Goal: Information Seeking & Learning: Learn about a topic

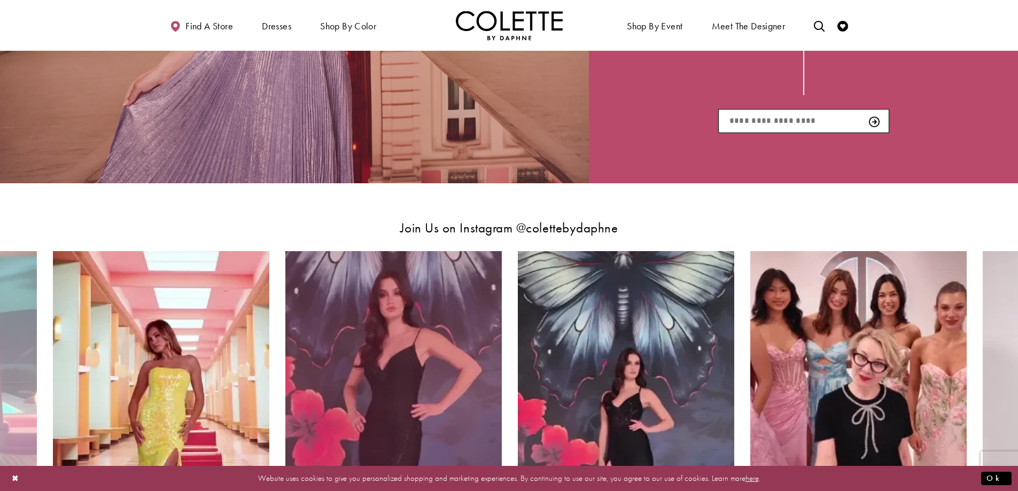
scroll to position [1850, 0]
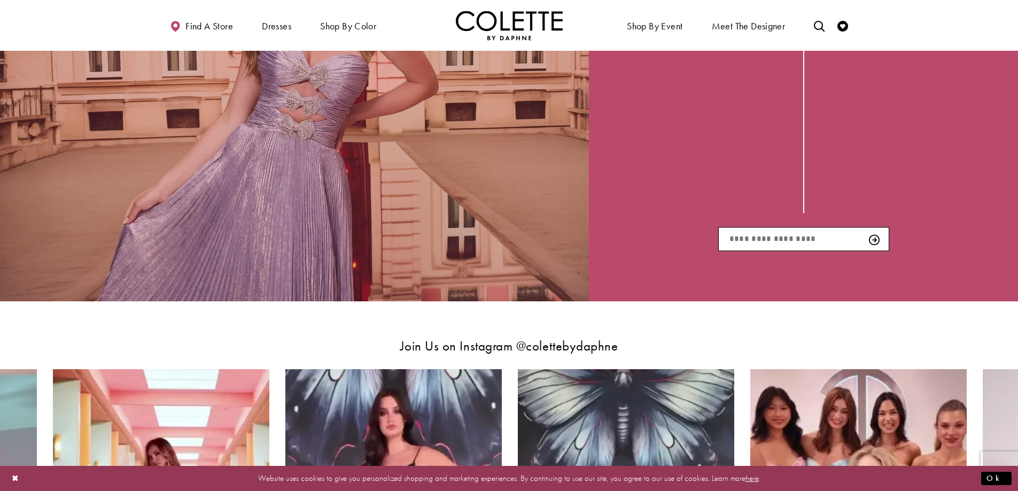
drag, startPoint x: 484, startPoint y: 122, endPoint x: 475, endPoint y: 113, distance: 13.2
click at [475, 113] on div "#ColettebyDaf Related Link - Opens in new tab" at bounding box center [294, 103] width 589 height 397
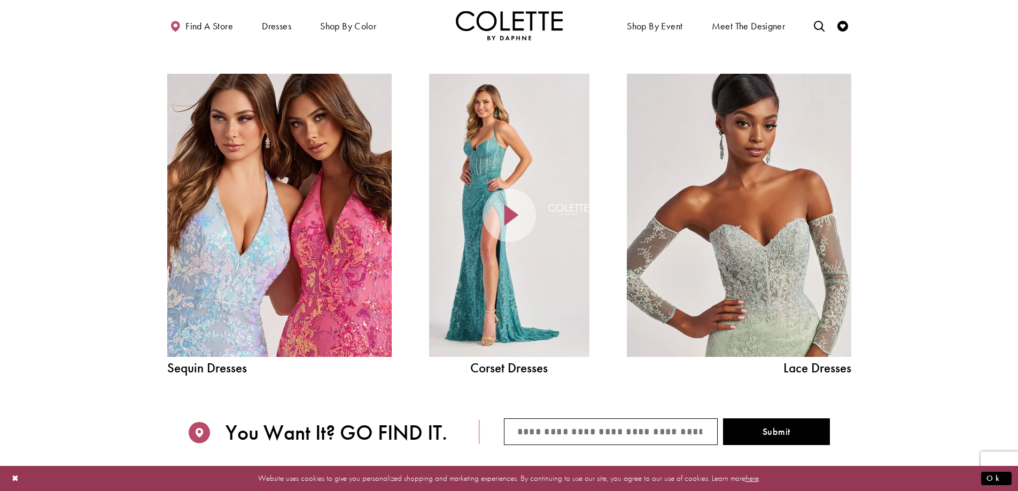
scroll to position [1227, 0]
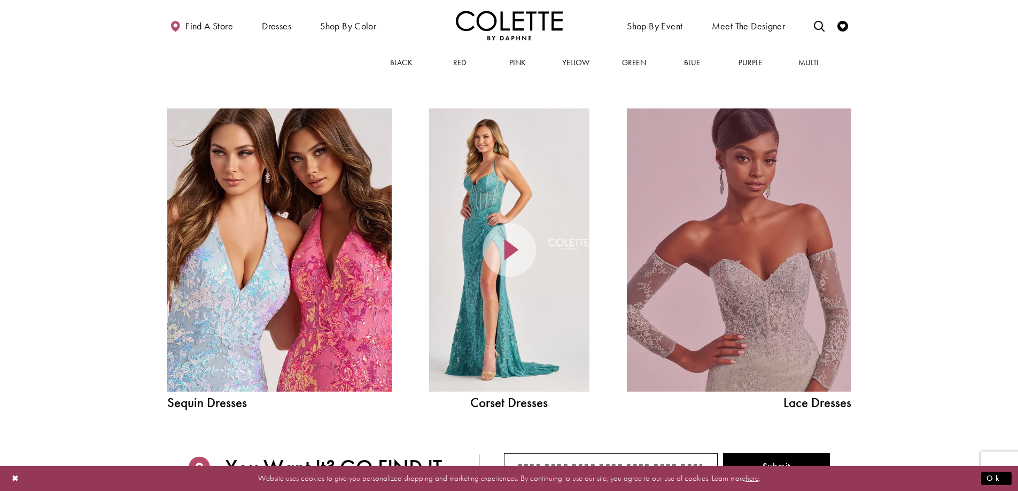
drag, startPoint x: 707, startPoint y: 223, endPoint x: 714, endPoint y: 220, distance: 7.7
click at [707, 223] on link "Lace Dress Spring 2025 collection Related Link" at bounding box center [739, 249] width 224 height 283
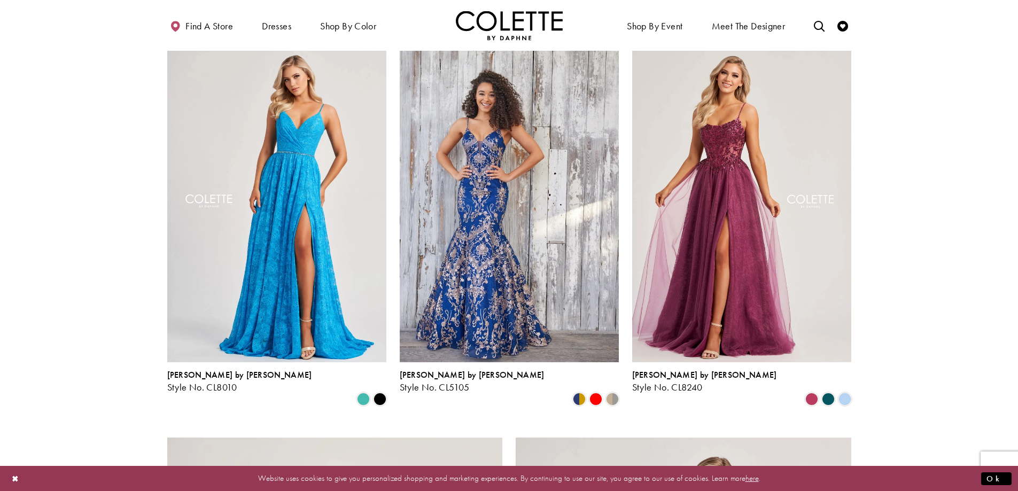
scroll to position [1158, 0]
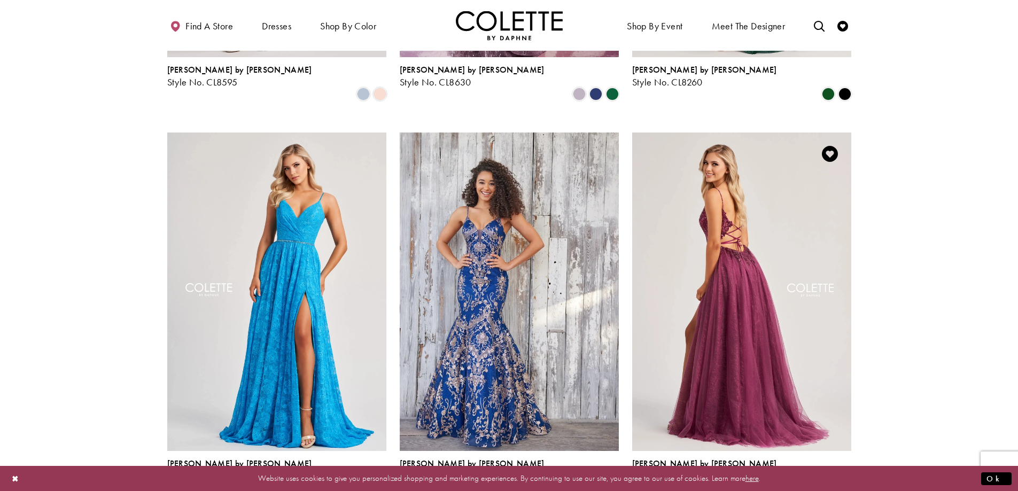
click at [679, 276] on img "Visit Colette by Daphne Style No. CL8240 Page" at bounding box center [741, 292] width 219 height 319
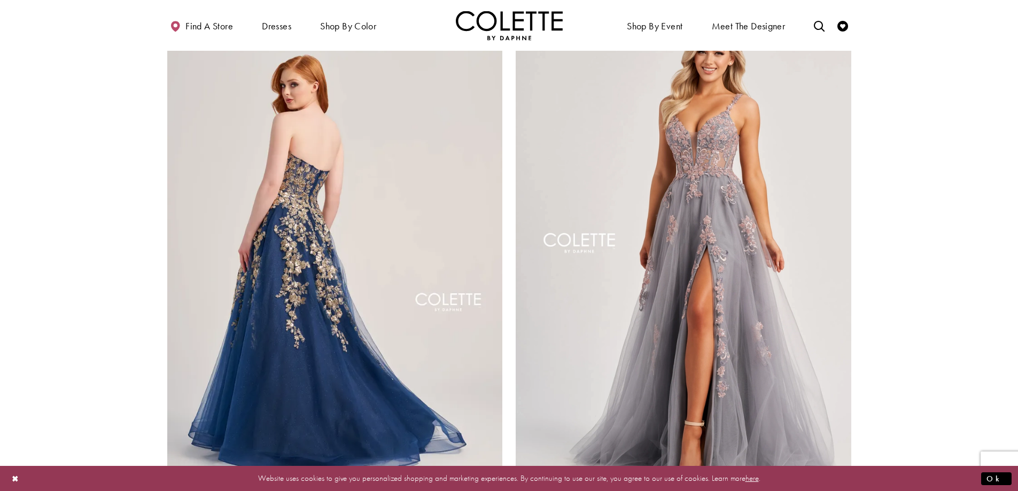
scroll to position [1782, 0]
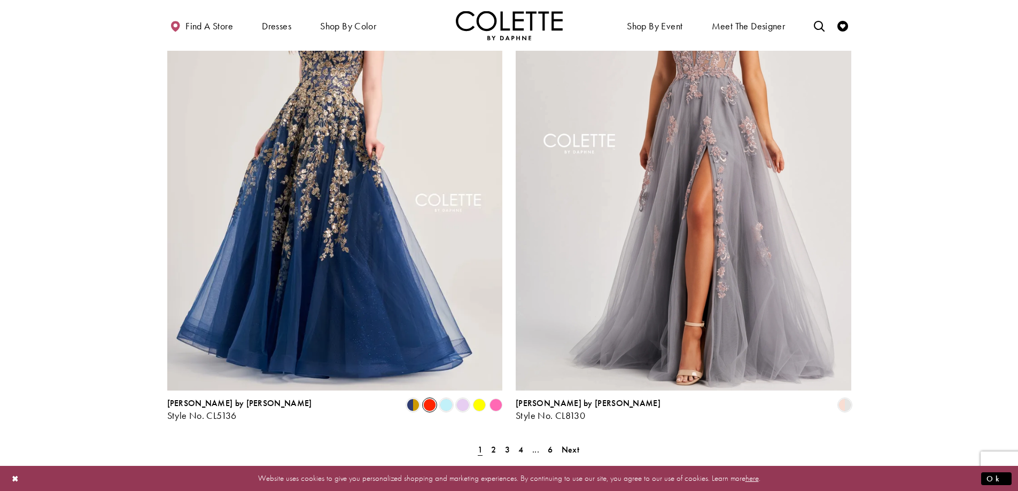
click at [425, 399] on span "Product List" at bounding box center [429, 405] width 13 height 13
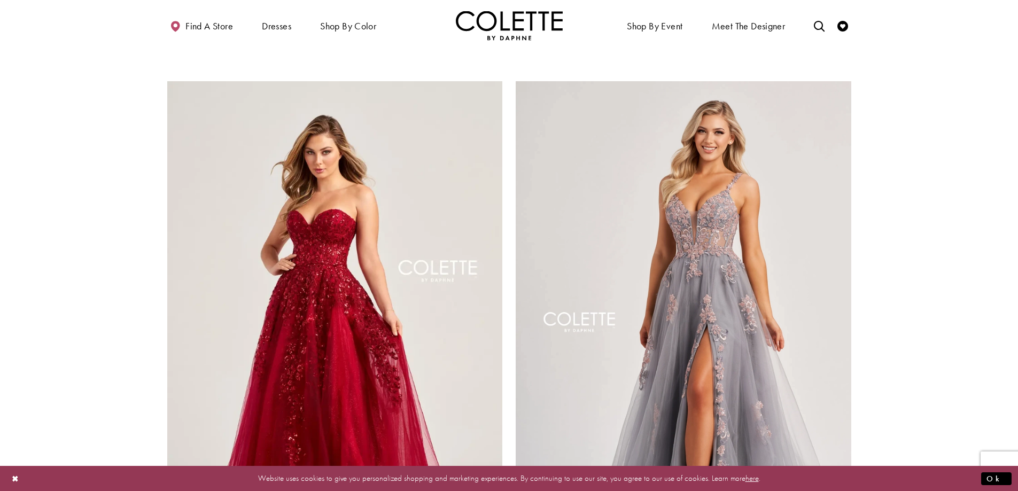
scroll to position [1693, 0]
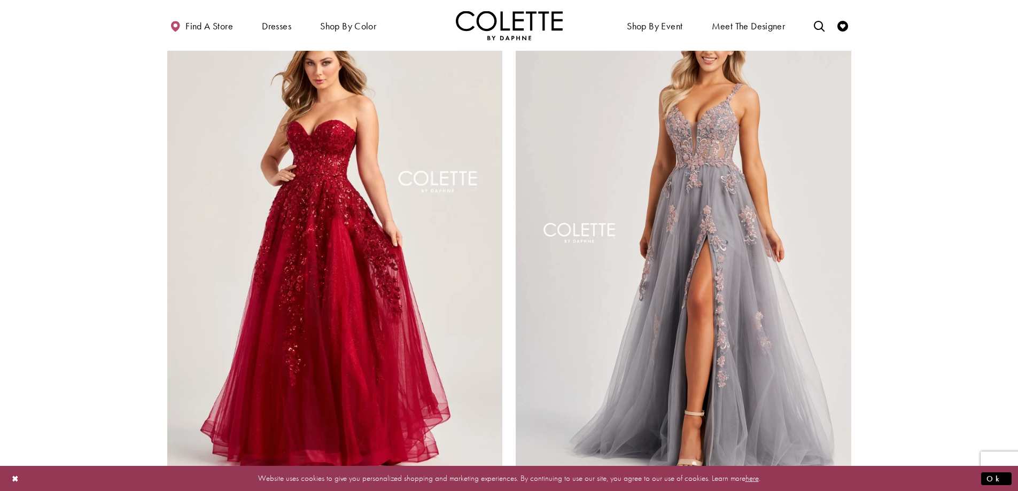
click at [467, 488] on span "Product List" at bounding box center [462, 494] width 13 height 13
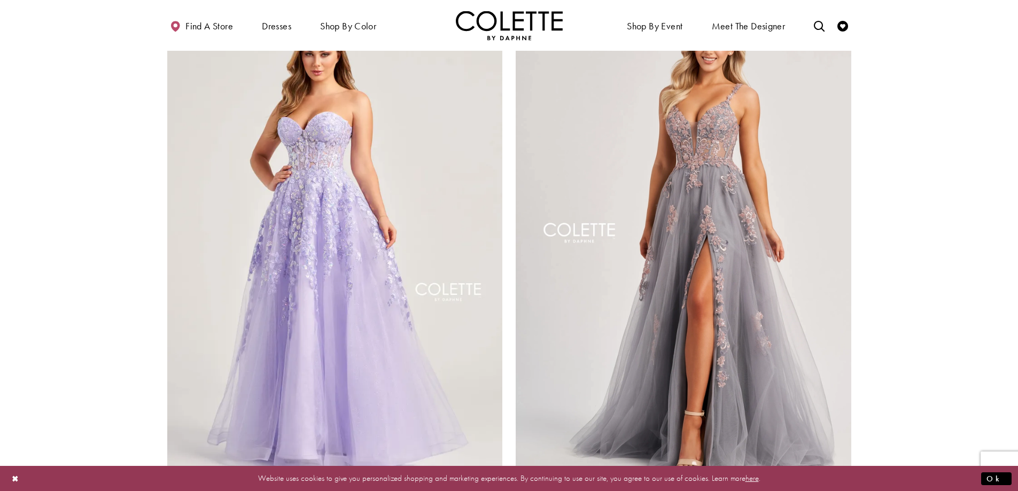
click at [451, 488] on span "Product List" at bounding box center [446, 494] width 13 height 13
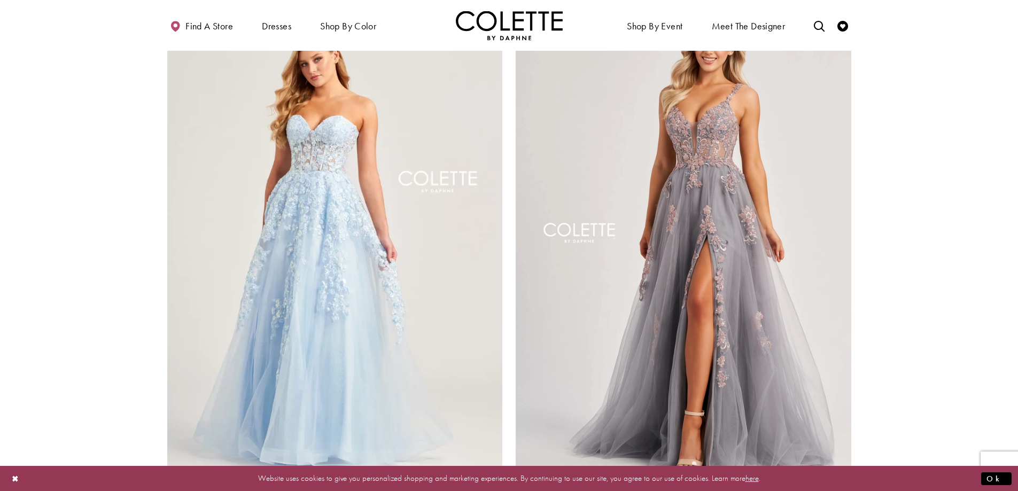
click at [479, 486] on polygon "Product List" at bounding box center [479, 494] width 17 height 17
click at [478, 486] on polygon "Product List" at bounding box center [479, 494] width 17 height 17
click at [497, 486] on polygon "Product List" at bounding box center [495, 494] width 17 height 17
click at [495, 486] on polygon "Product List" at bounding box center [495, 494] width 17 height 17
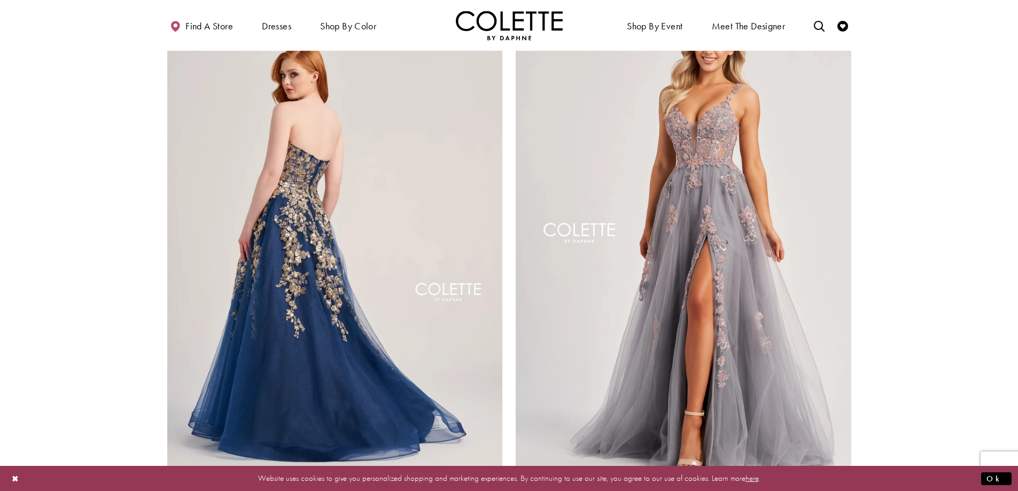
click at [479, 413] on img "Visit Colette by Daphne Style No. CL5136 Page" at bounding box center [335, 236] width 336 height 488
click at [406, 323] on img "Visit Colette by Daphne Style No. CL5136 Page" at bounding box center [335, 236] width 336 height 488
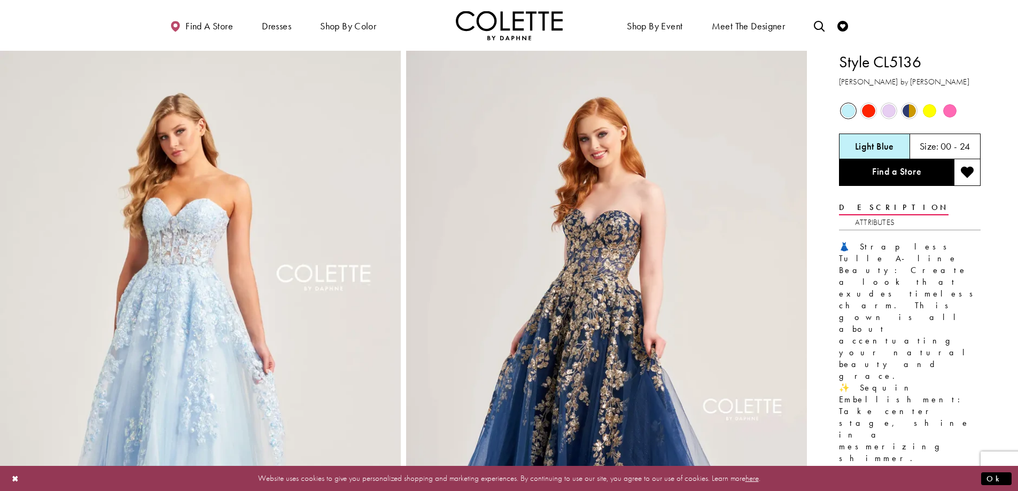
click at [930, 110] on span "Product color controls state depends on size chosen" at bounding box center [929, 110] width 13 height 13
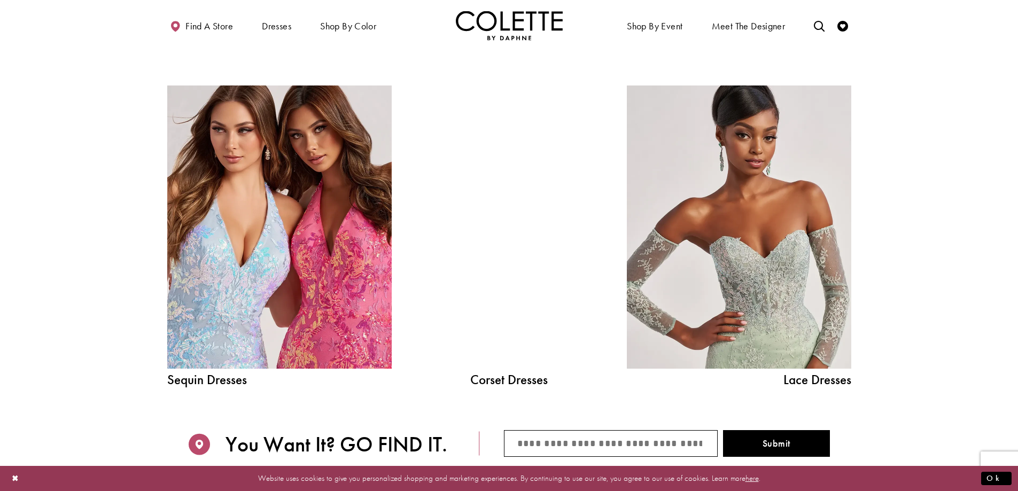
scroll to position [1216, 0]
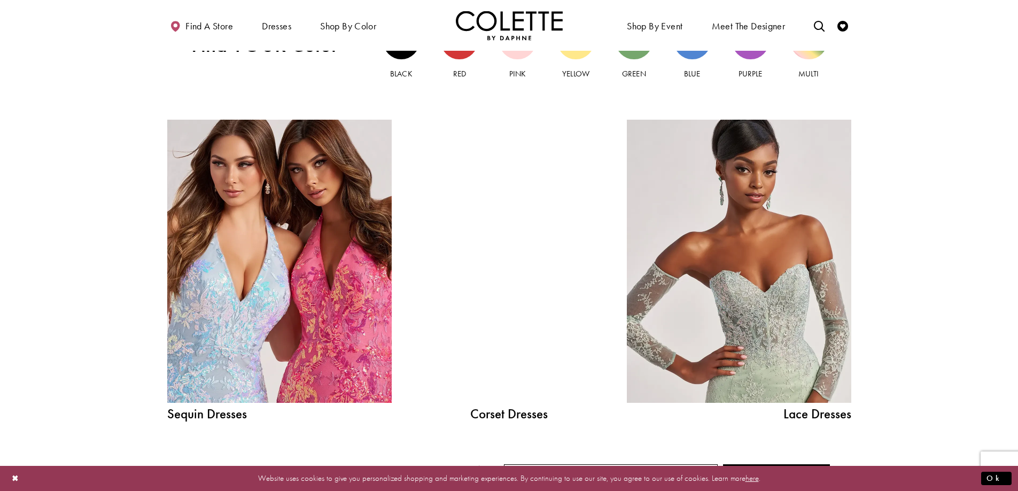
click at [502, 211] on div at bounding box center [509, 261] width 160 height 283
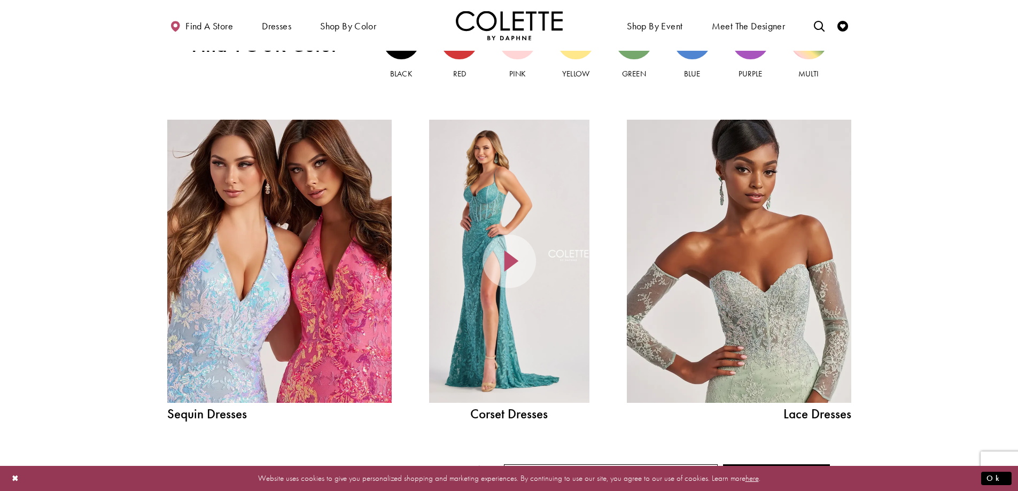
click at [431, 346] on div at bounding box center [509, 261] width 160 height 283
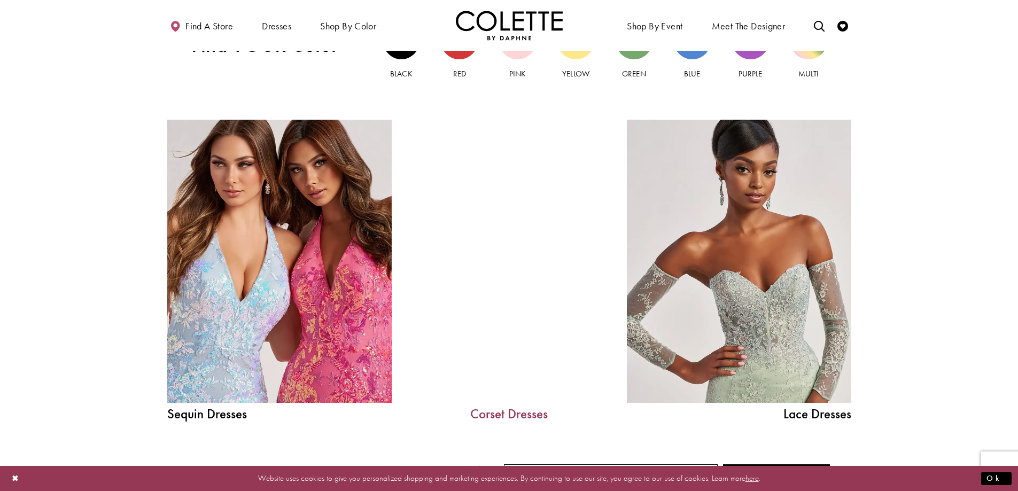
click at [510, 420] on link "Corset Dresses" at bounding box center [509, 413] width 160 height 13
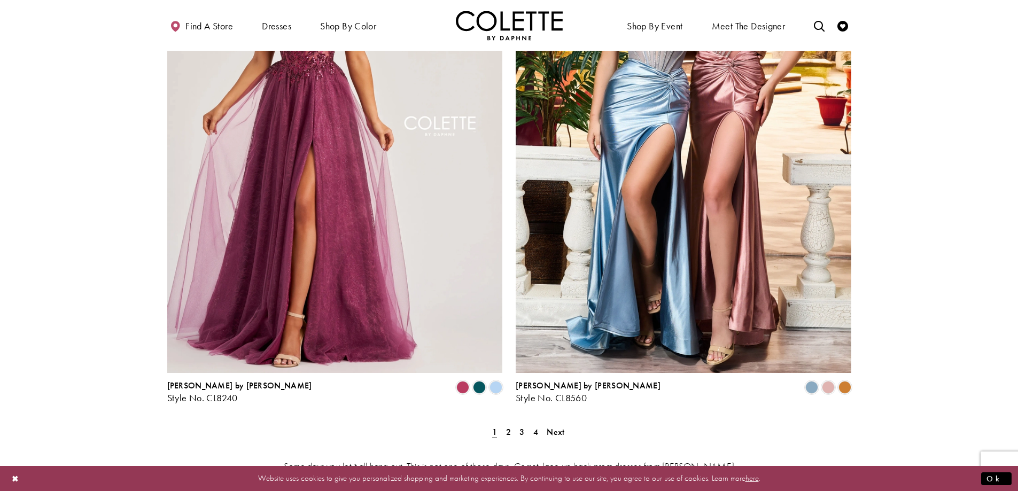
scroll to position [1871, 0]
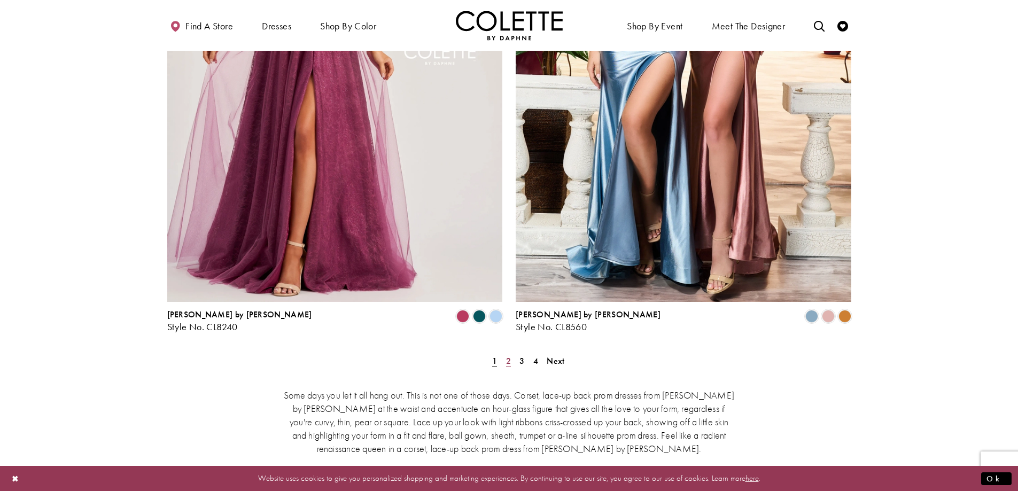
click at [509, 355] on span "2" at bounding box center [508, 360] width 5 height 11
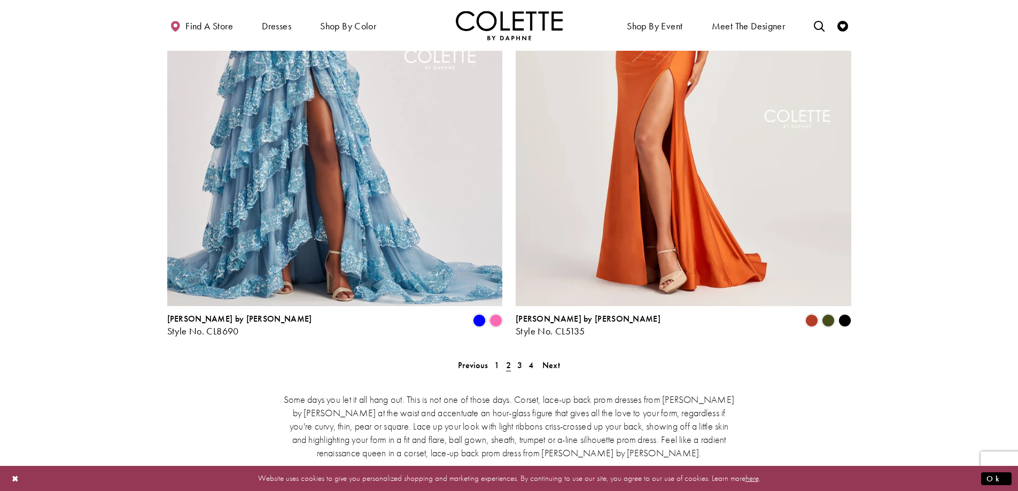
scroll to position [1871, 0]
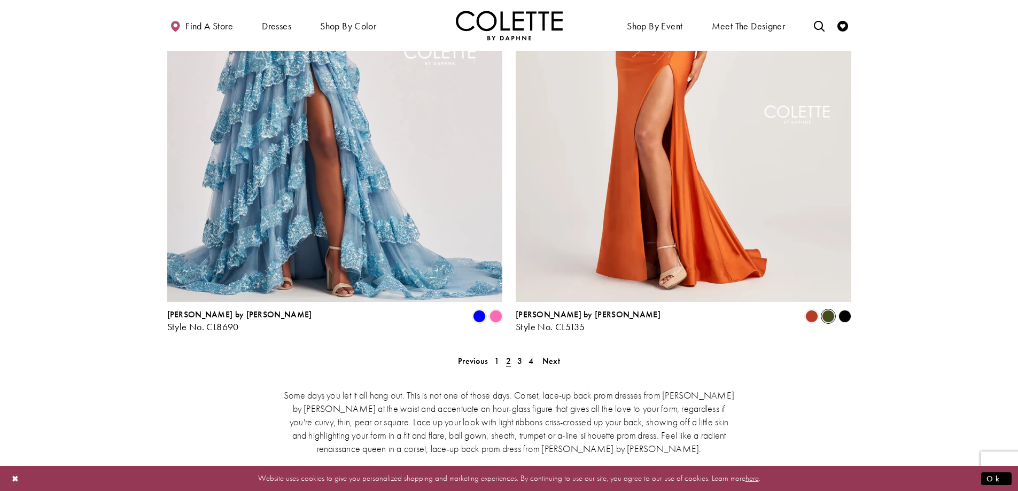
click at [827, 310] on span "Product List" at bounding box center [828, 316] width 13 height 13
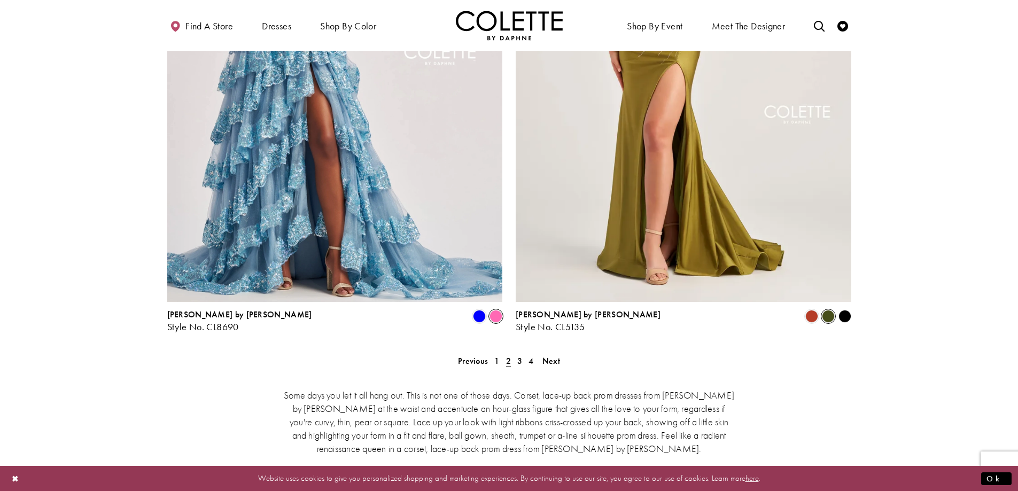
click at [492, 310] on span "Product List" at bounding box center [496, 316] width 13 height 13
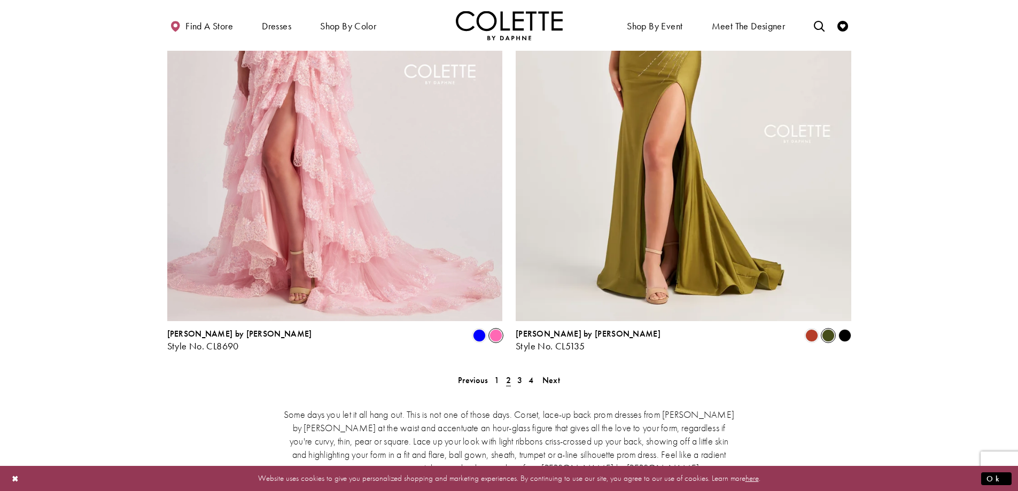
scroll to position [1960, 0]
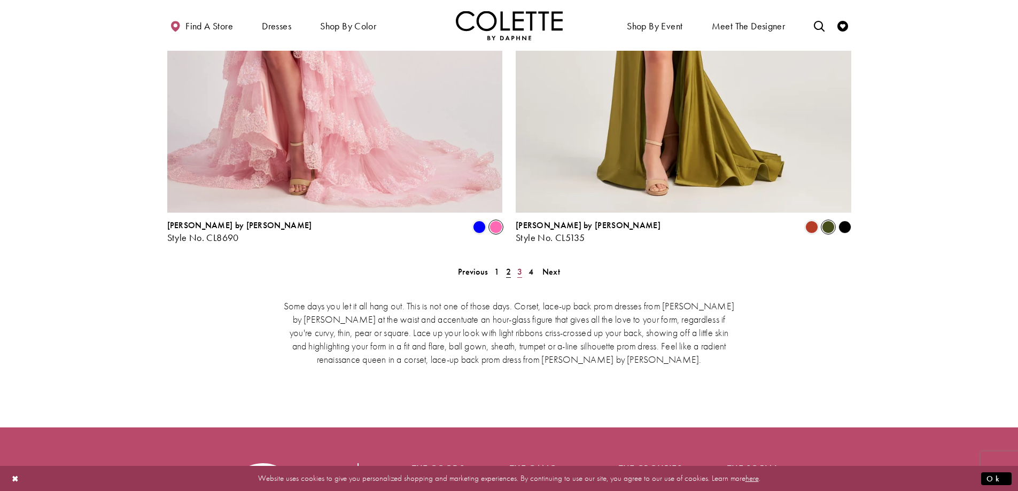
click at [520, 266] on span "3" at bounding box center [519, 271] width 5 height 11
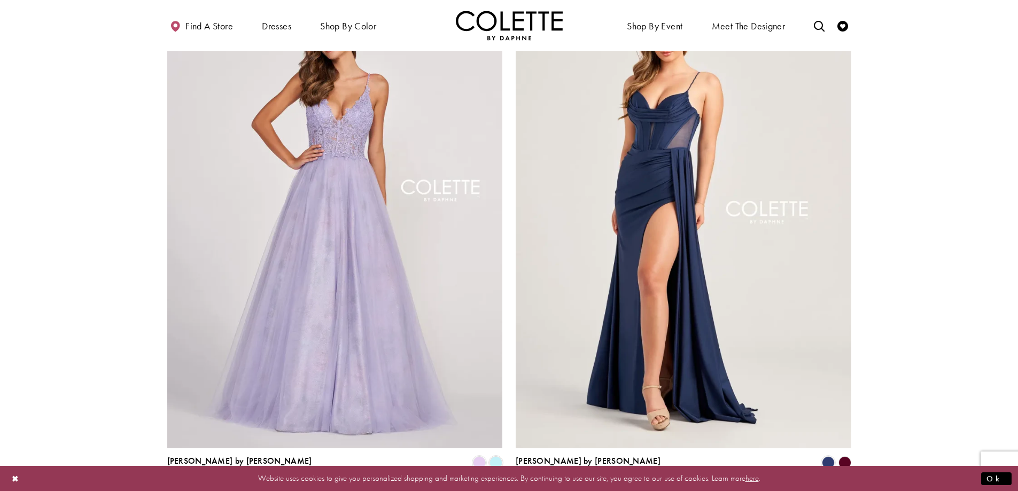
scroll to position [1750, 0]
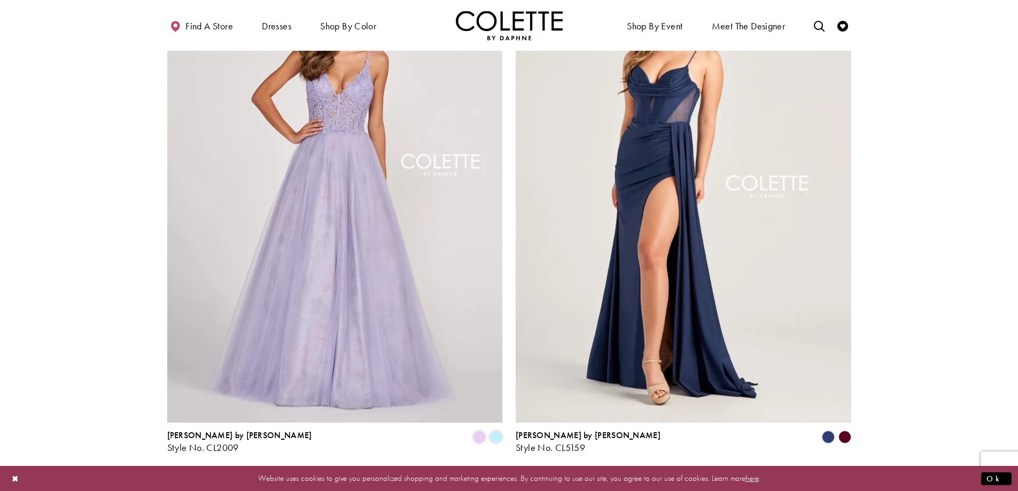
click at [532, 476] on span "4" at bounding box center [531, 481] width 5 height 11
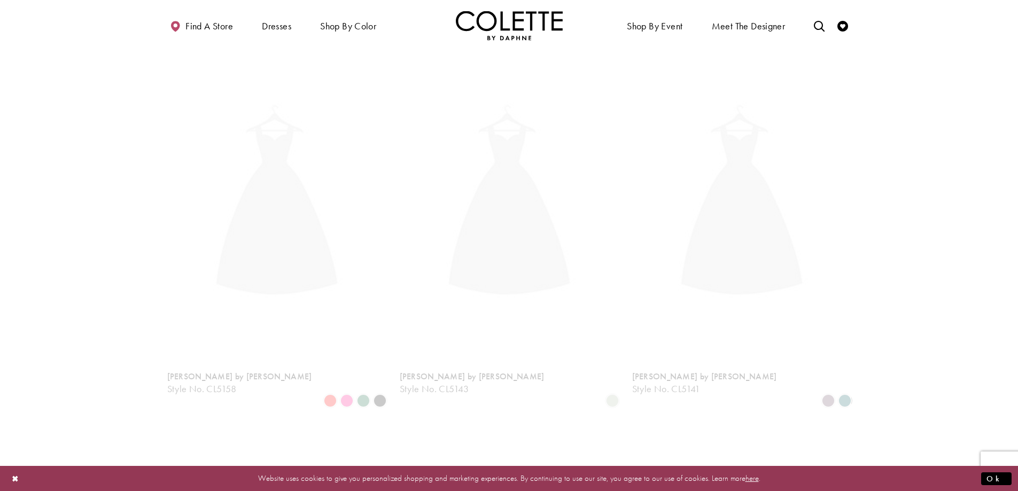
scroll to position [58, 0]
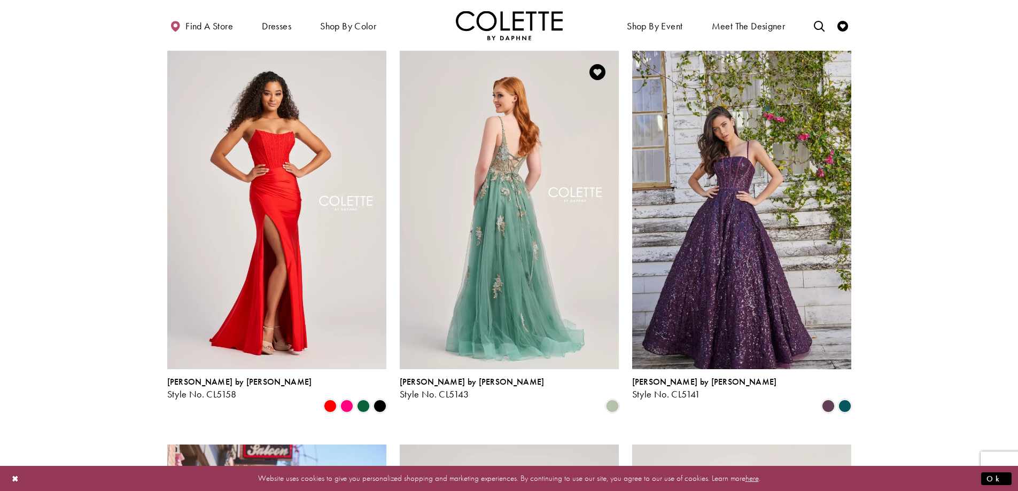
click at [571, 321] on img "Visit Colette by Daphne Style No. CL5143 Page" at bounding box center [509, 210] width 219 height 319
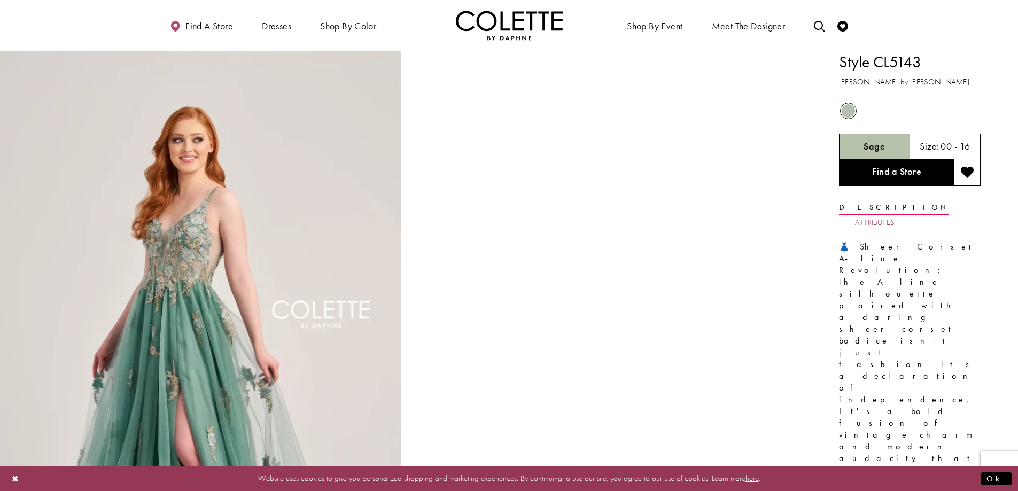
click at [895, 215] on link "Attributes" at bounding box center [875, 222] width 40 height 15
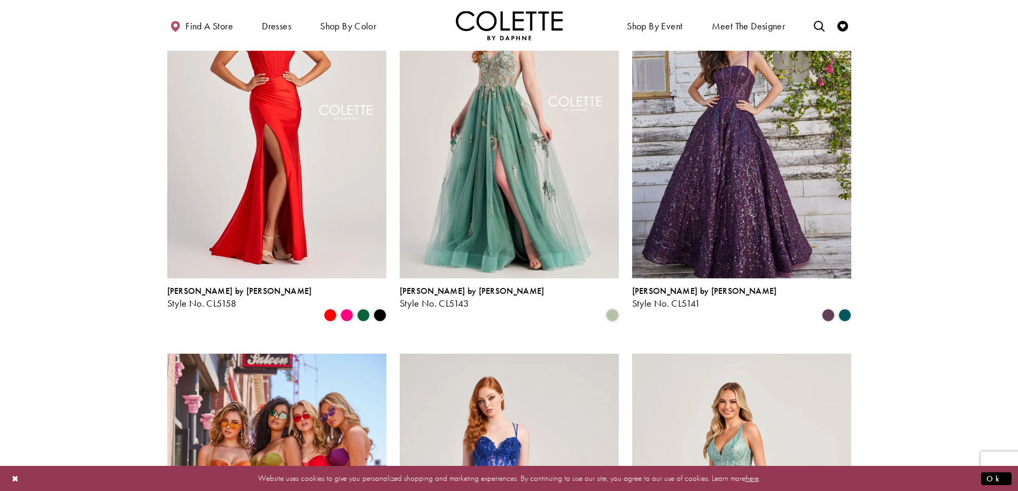
scroll to position [59, 0]
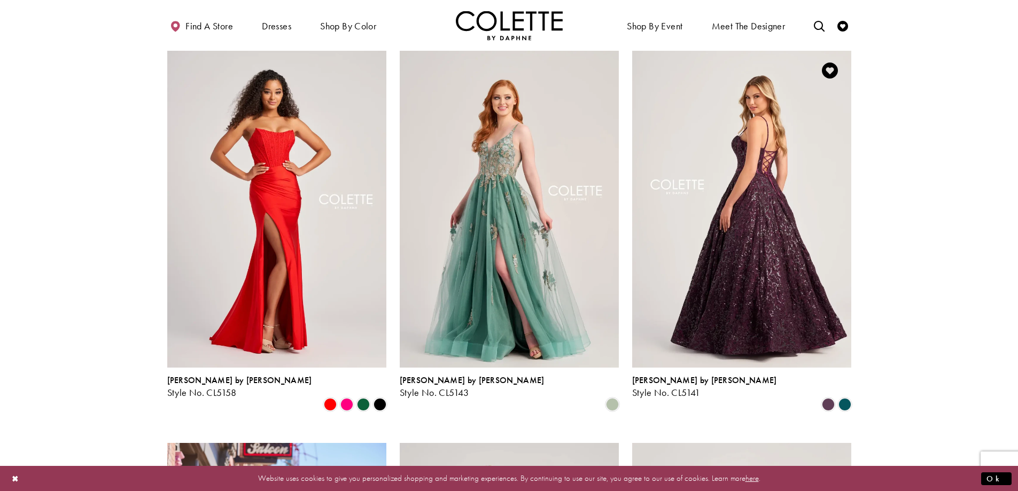
click at [758, 227] on img "Visit Colette by Daphne Style No. CL5141 Page" at bounding box center [741, 208] width 219 height 319
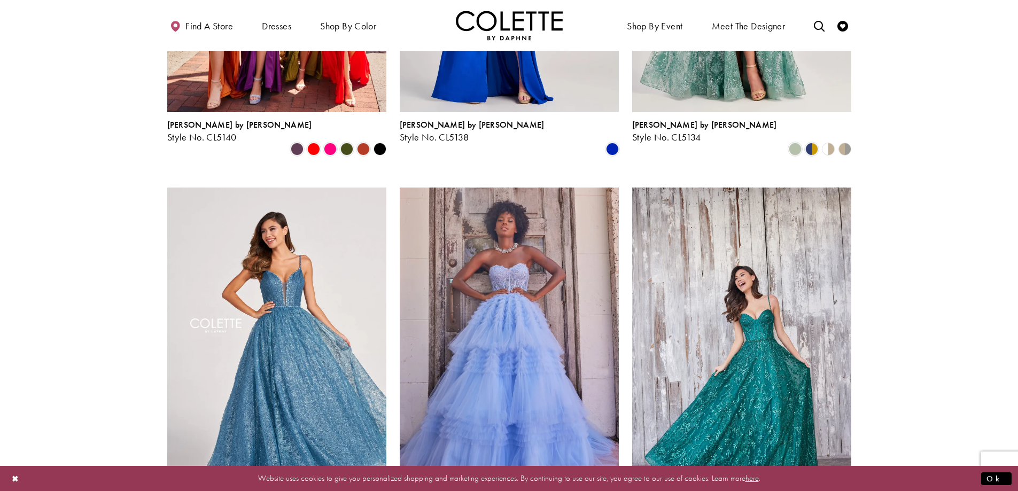
scroll to position [773, 0]
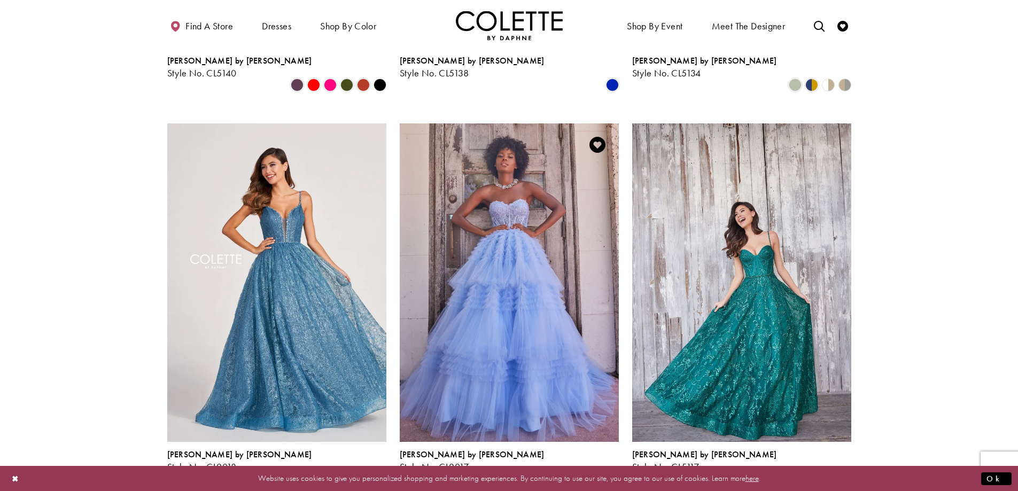
click at [598, 472] on span "Product List" at bounding box center [596, 478] width 13 height 13
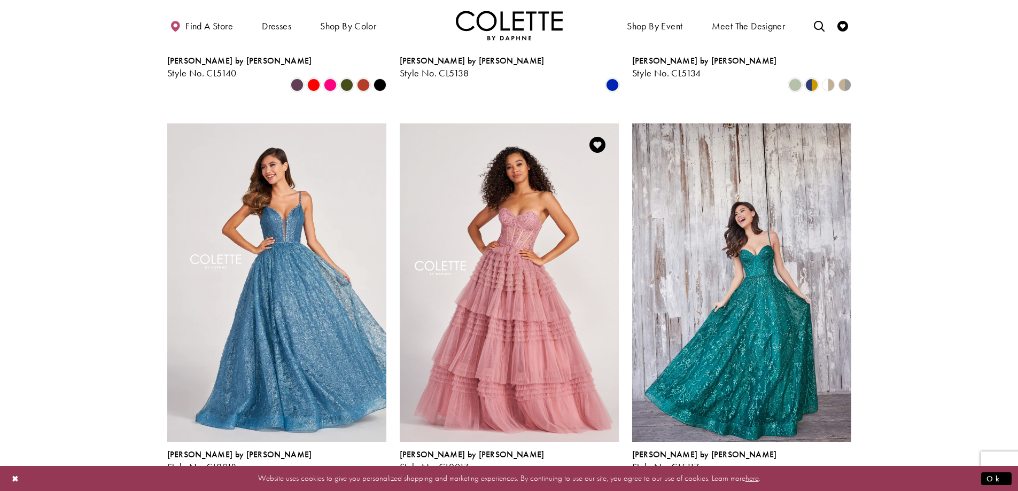
click at [610, 471] on div "Product List" at bounding box center [612, 479] width 17 height 17
click at [614, 472] on span "Product List" at bounding box center [612, 478] width 13 height 13
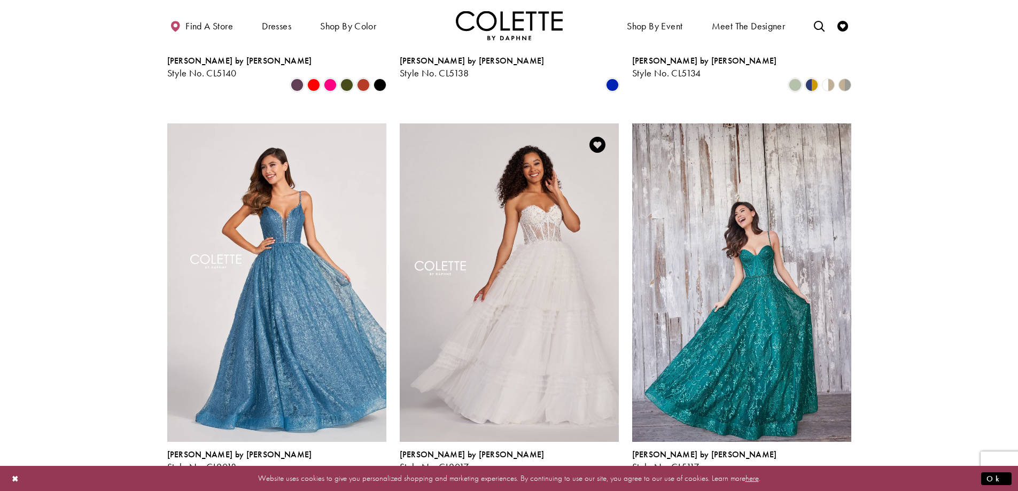
click at [600, 472] on span "Product List" at bounding box center [596, 478] width 13 height 13
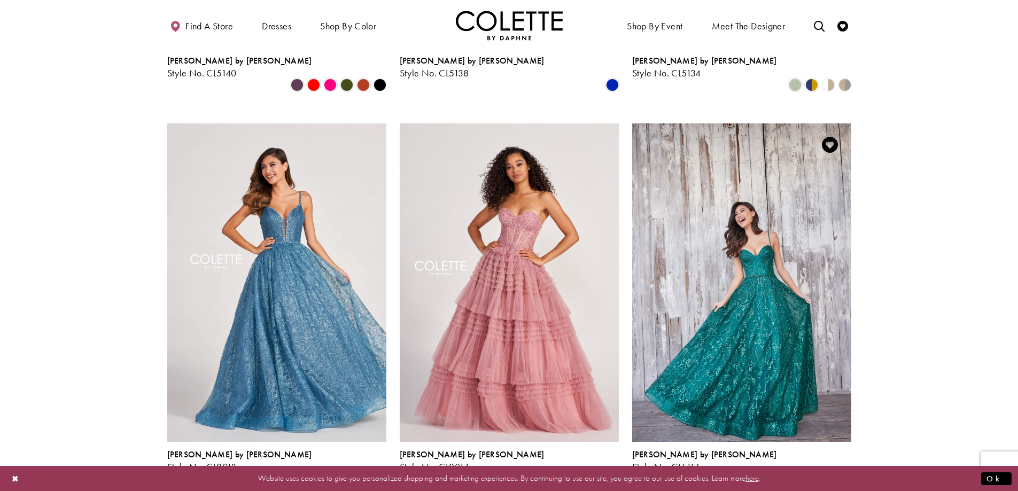
drag, startPoint x: 811, startPoint y: 418, endPoint x: 843, endPoint y: 429, distance: 33.6
drag, startPoint x: 843, startPoint y: 429, endPoint x: 897, endPoint y: 440, distance: 55.2
click at [843, 472] on span "Product List" at bounding box center [845, 478] width 13 height 13
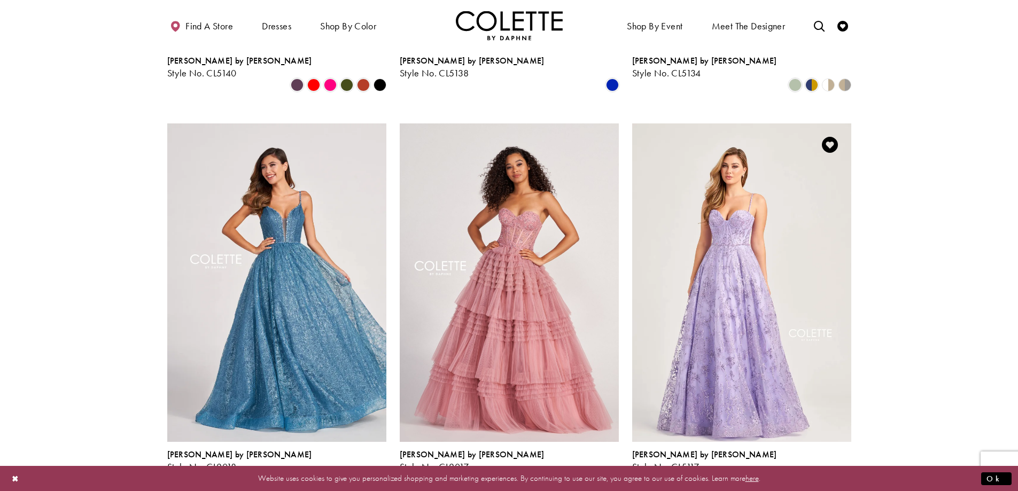
click at [822, 472] on span "Product List" at bounding box center [828, 478] width 13 height 13
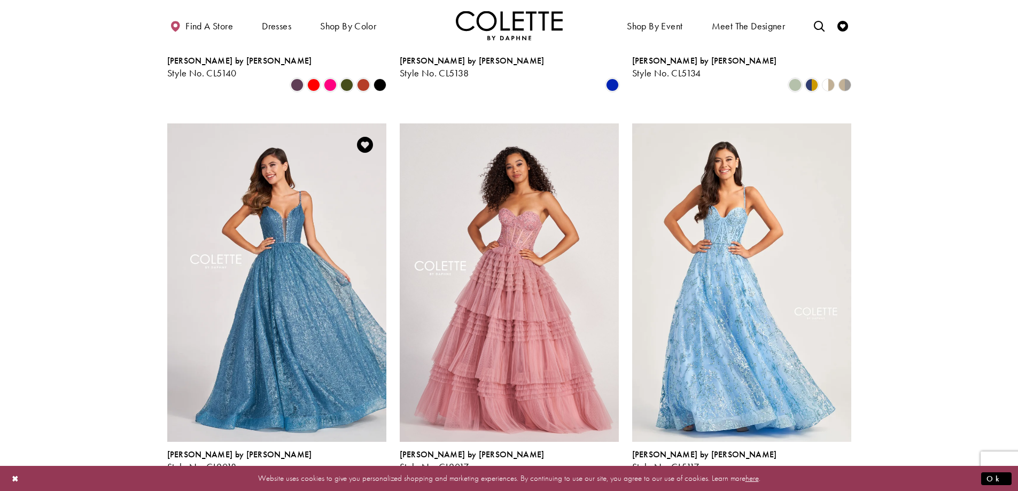
click at [382, 472] on span "Product List" at bounding box center [380, 478] width 13 height 13
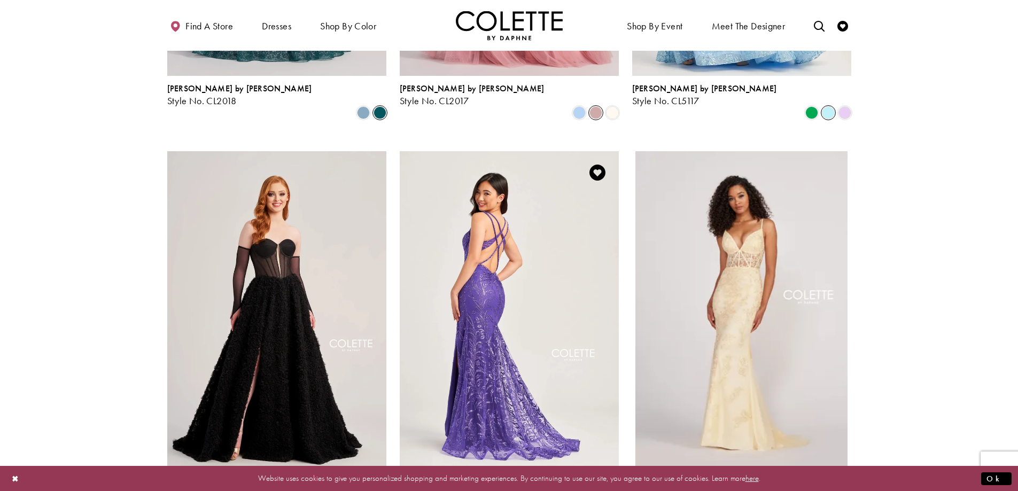
scroll to position [1219, 0]
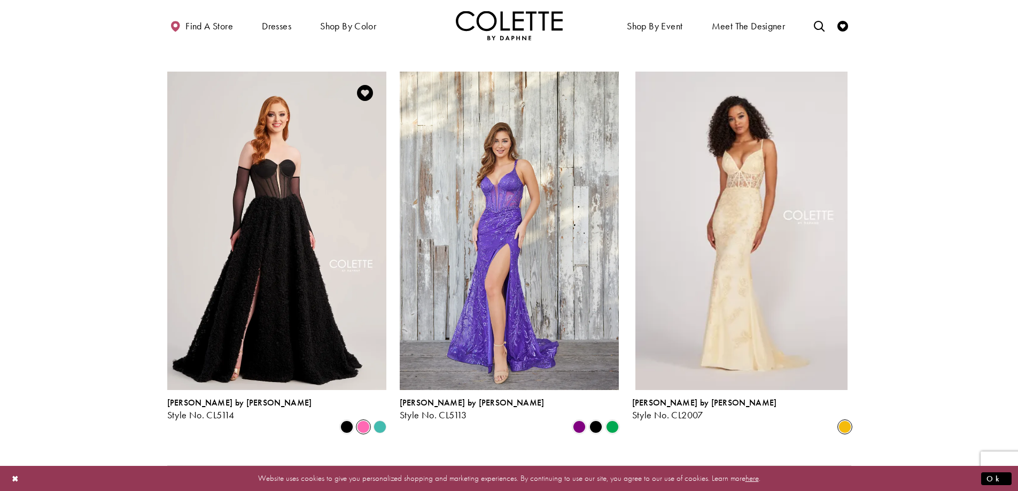
click at [359, 421] on span "Product List" at bounding box center [363, 427] width 13 height 13
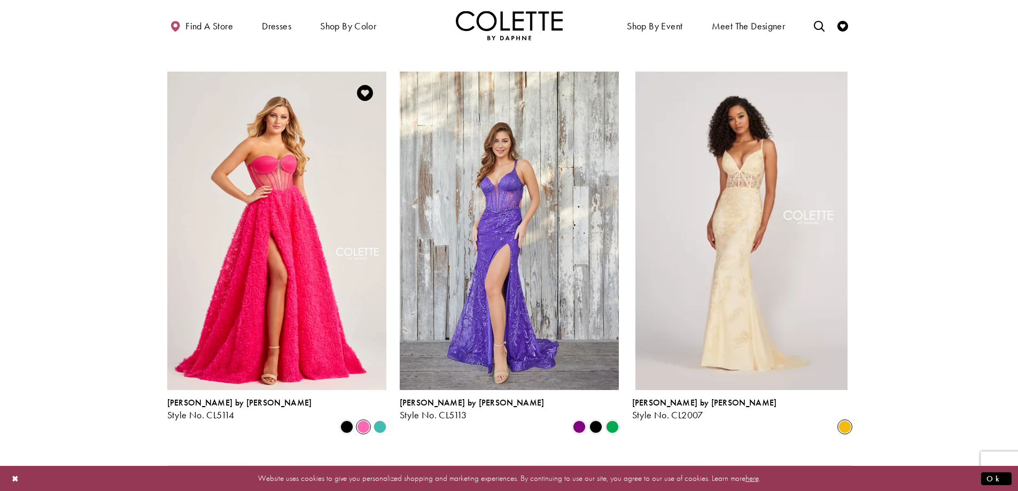
click at [381, 419] on polygon "Product List" at bounding box center [379, 427] width 17 height 17
click at [382, 419] on polygon "Product List" at bounding box center [379, 427] width 17 height 17
click at [347, 421] on span "Product List" at bounding box center [346, 427] width 13 height 13
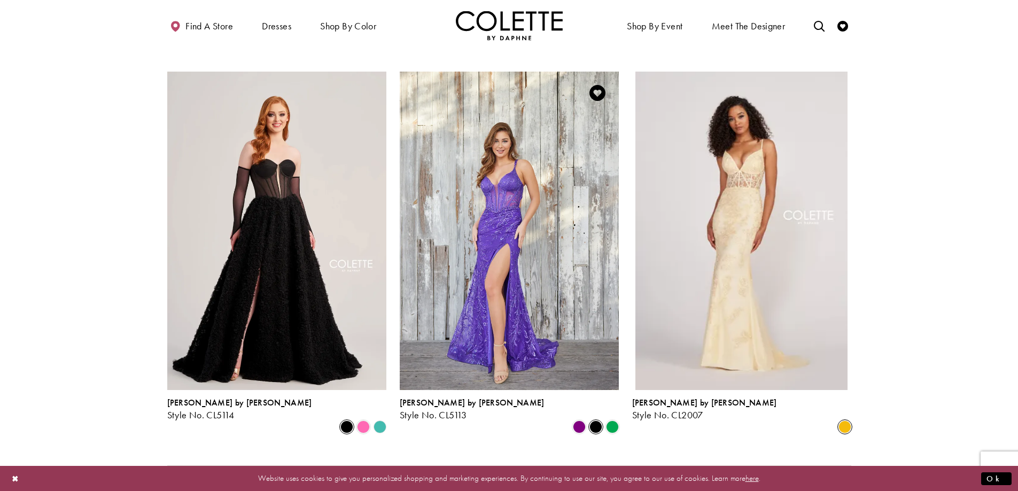
click at [594, 421] on span "Product List" at bounding box center [596, 427] width 13 height 13
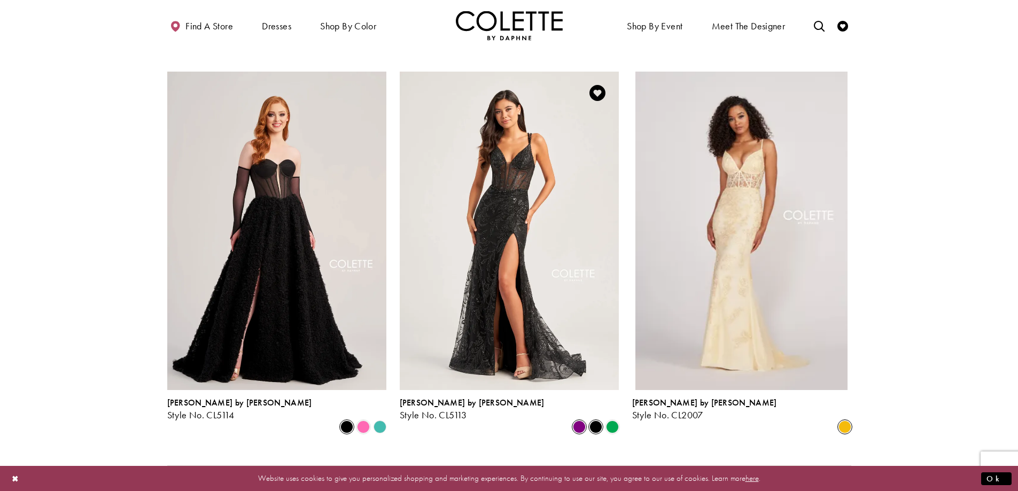
click at [581, 421] on span "Product List" at bounding box center [579, 427] width 13 height 13
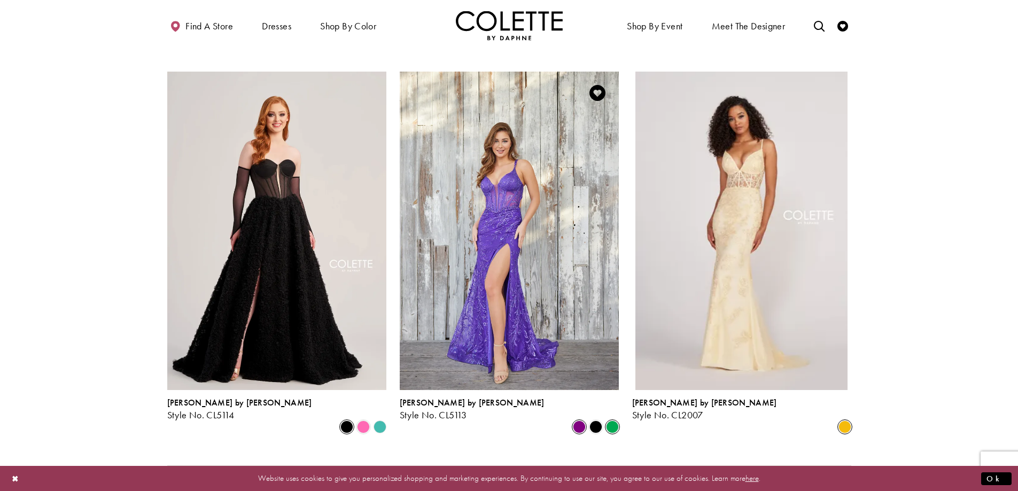
click at [609, 421] on span "Product List" at bounding box center [612, 427] width 13 height 13
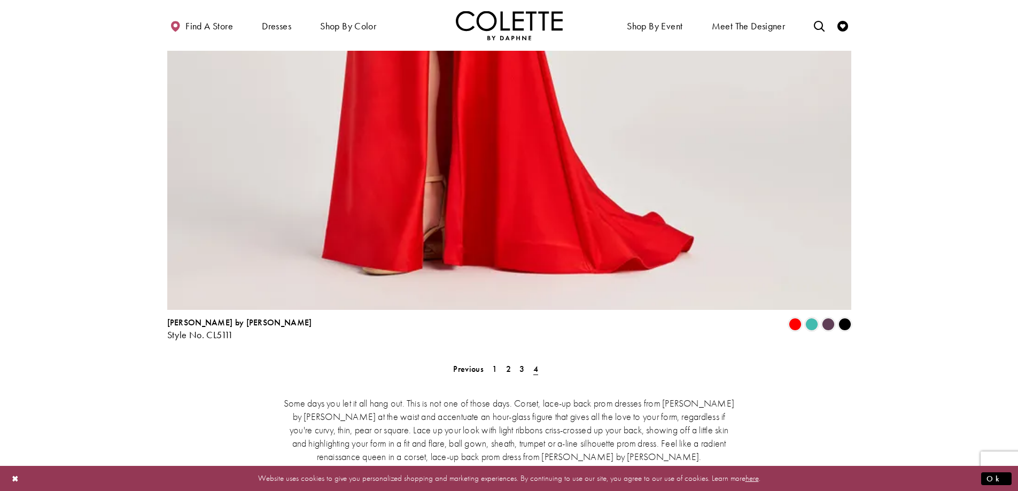
scroll to position [2377, 0]
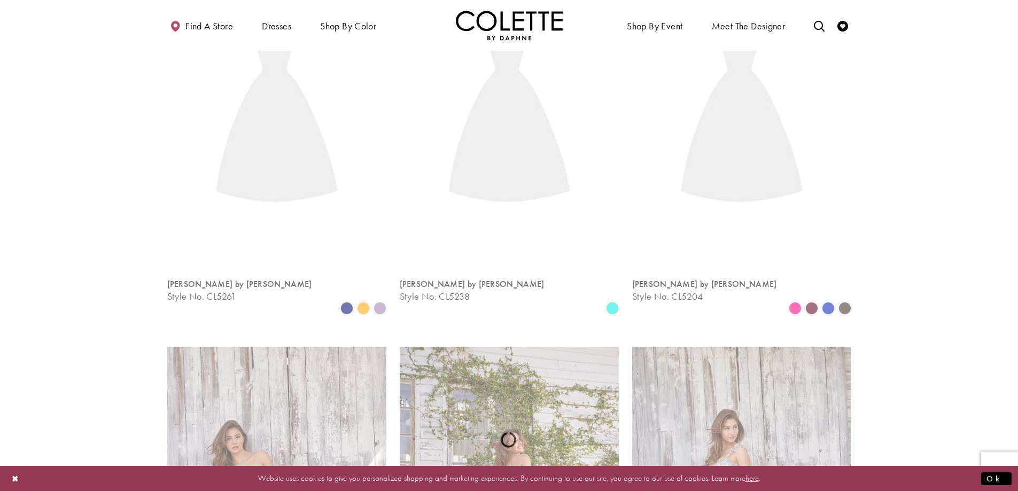
scroll to position [58, 0]
